Goal: Information Seeking & Learning: Find specific fact

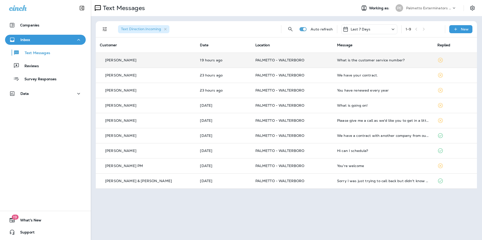
click at [337, 62] on div "What is the customer service number?" at bounding box center [383, 60] width 92 height 4
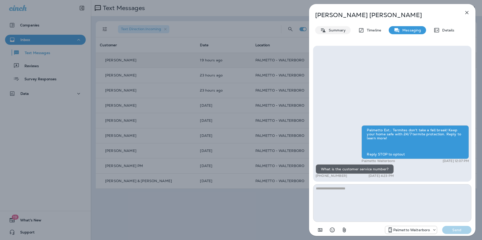
click at [333, 27] on div "Summary" at bounding box center [333, 30] width 36 height 8
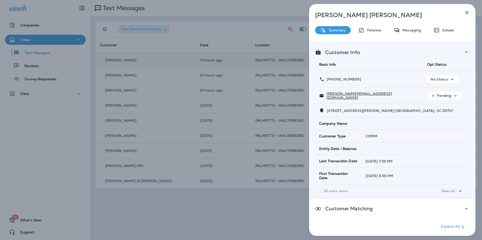
click at [467, 14] on icon "button" at bounding box center [466, 12] width 3 height 3
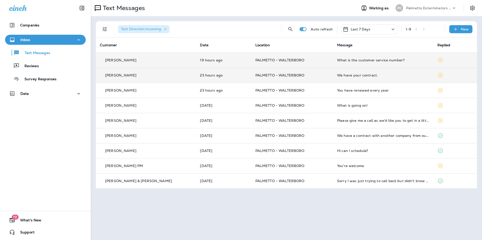
click at [339, 76] on div "We have your contract." at bounding box center [383, 75] width 92 height 4
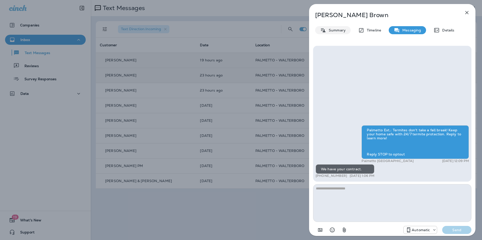
click at [343, 31] on p "Summary" at bounding box center [335, 30] width 19 height 4
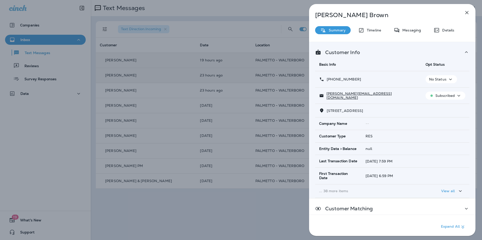
click at [465, 11] on icon "button" at bounding box center [467, 13] width 6 height 6
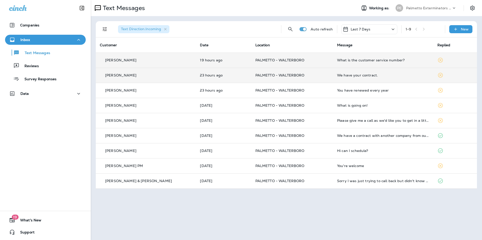
click at [301, 92] on div at bounding box center [241, 120] width 482 height 240
click at [301, 92] on td "PALMETTO - WALTERBORO" at bounding box center [292, 90] width 82 height 15
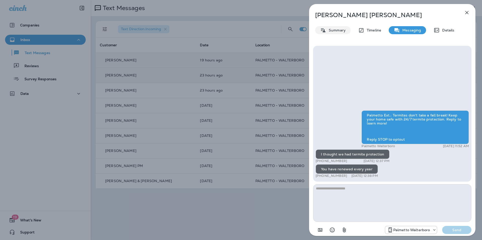
click at [333, 25] on div "[PERSON_NAME] Summary Timeline Messaging Details Palmetto Ext.: Termites don't …" at bounding box center [392, 121] width 166 height 235
click at [333, 28] on p "Summary" at bounding box center [335, 30] width 19 height 4
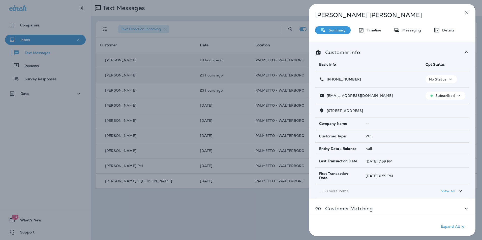
click at [465, 11] on icon "button" at bounding box center [467, 13] width 6 height 6
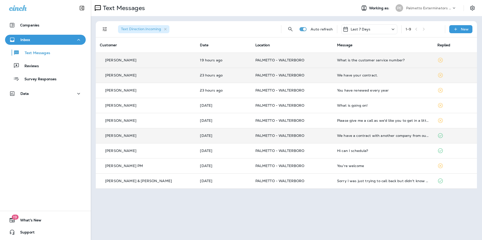
click at [302, 134] on td "PALMETTO - WALTERBORO" at bounding box center [292, 135] width 82 height 15
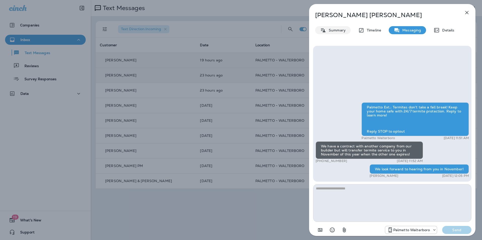
click at [341, 33] on div "Summary" at bounding box center [333, 30] width 36 height 8
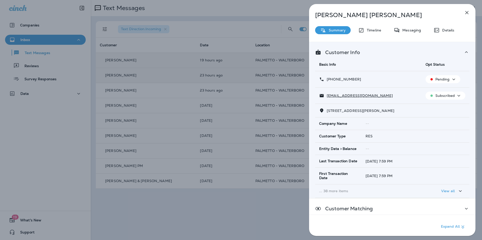
click at [466, 14] on icon "button" at bounding box center [467, 13] width 6 height 6
